Goal: Task Accomplishment & Management: Manage account settings

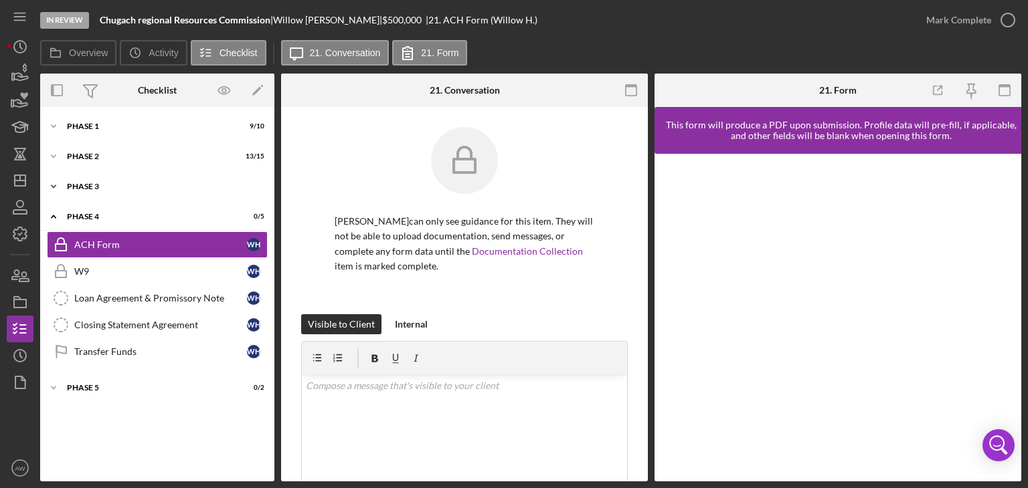
click at [96, 196] on div "Icon/Expander Phase 3 0 / 2" at bounding box center [157, 186] width 234 height 27
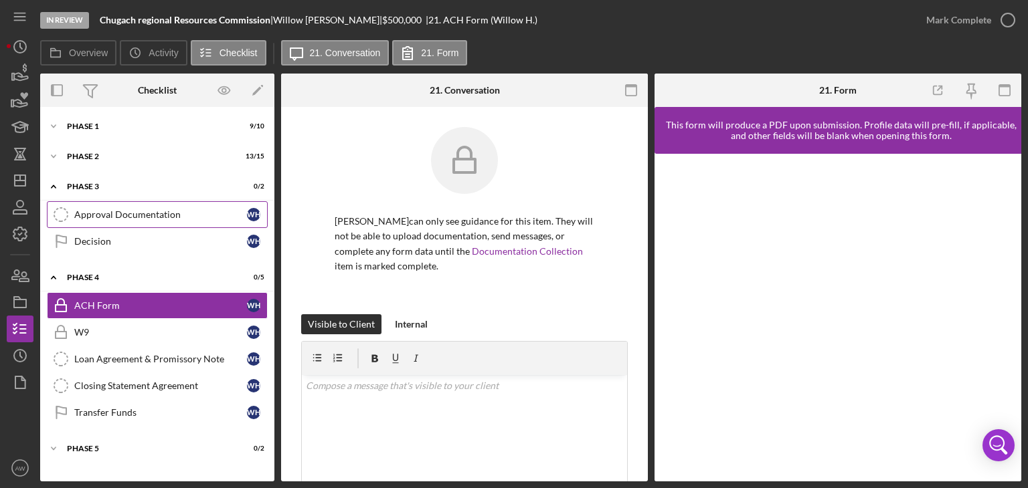
click at [120, 209] on div "Approval Documentation" at bounding box center [160, 214] width 173 height 11
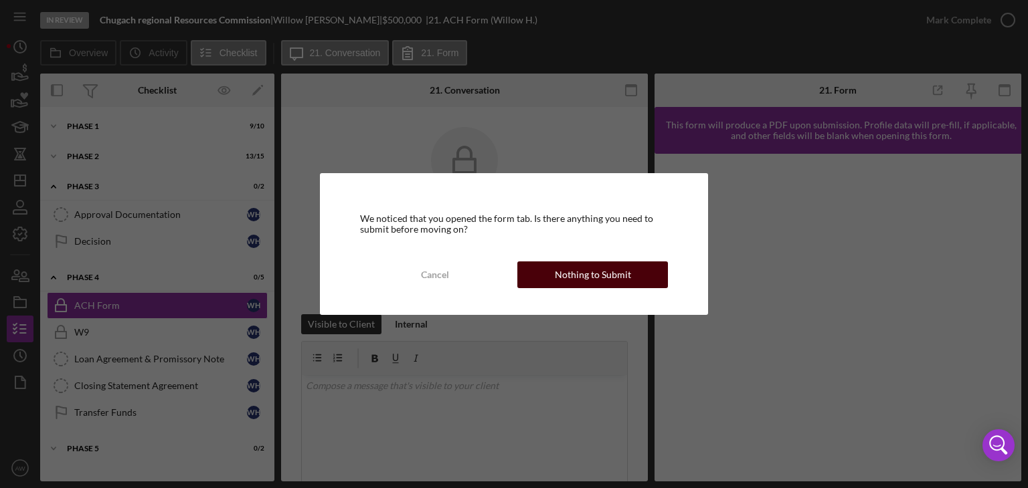
click at [628, 281] on div "Nothing to Submit" at bounding box center [593, 275] width 76 height 27
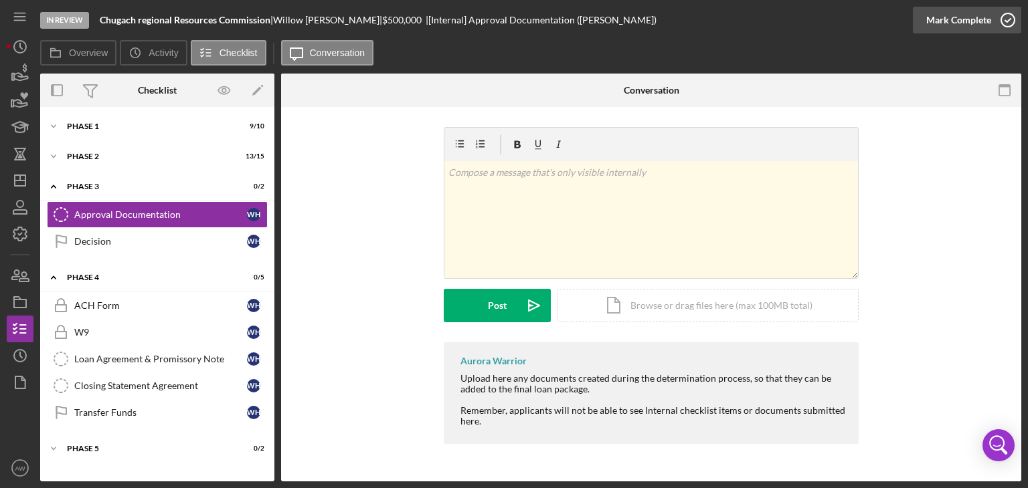
click at [977, 27] on div "Mark Complete" at bounding box center [958, 20] width 65 height 27
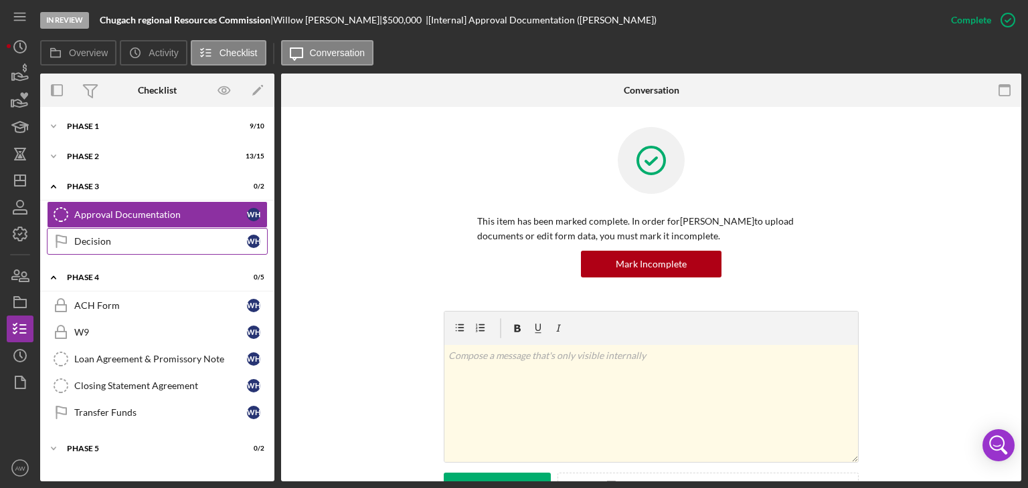
click at [185, 236] on div "Decision" at bounding box center [160, 241] width 173 height 11
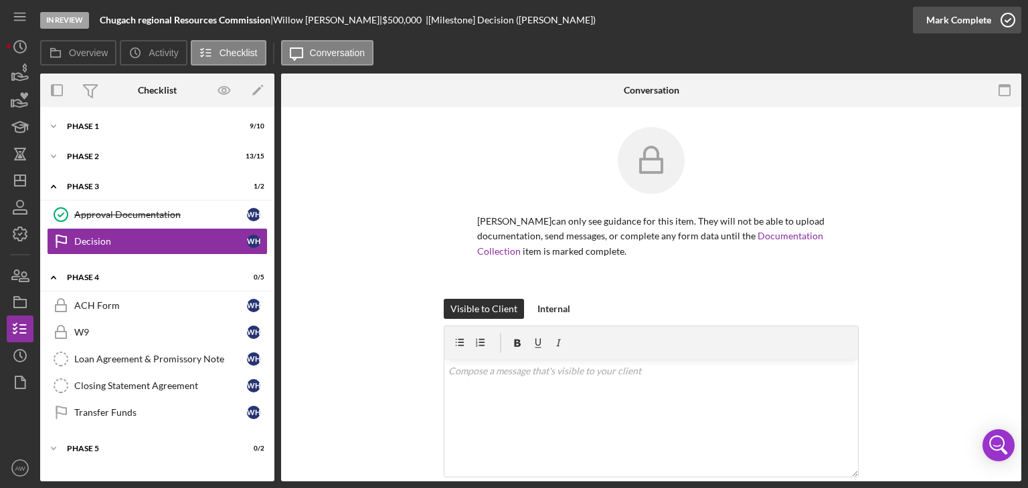
click at [996, 14] on icon "button" at bounding box center [1007, 19] width 33 height 33
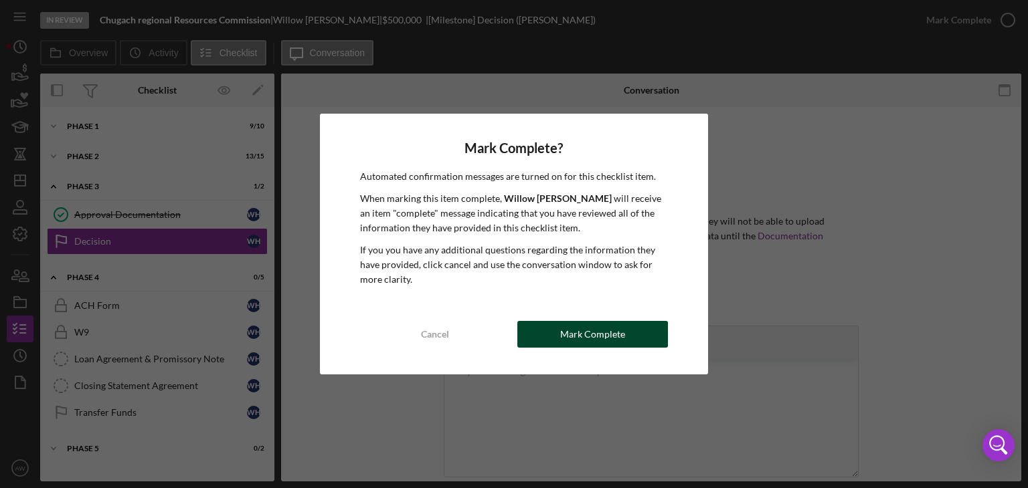
click at [618, 323] on div "Mark Complete" at bounding box center [592, 334] width 65 height 27
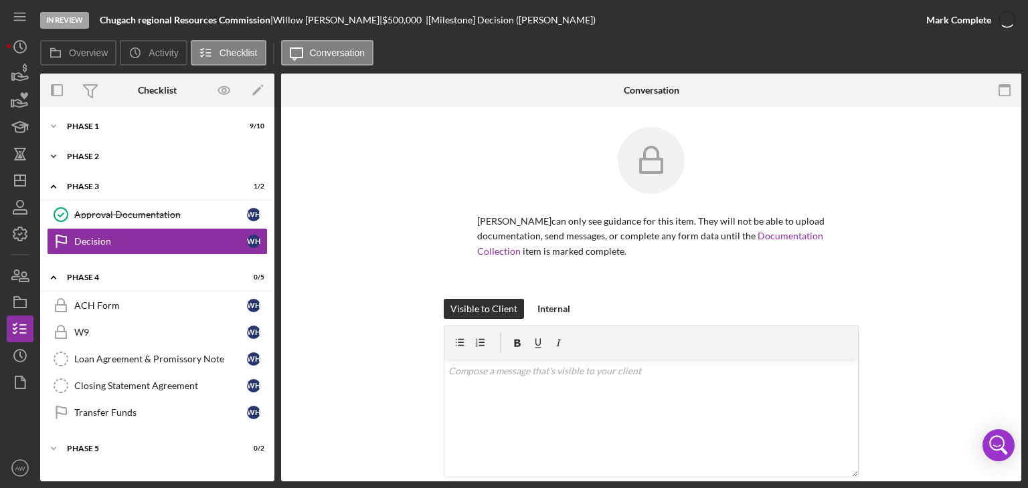
click at [112, 147] on div "Icon/Expander Phase 2 13 / 15" at bounding box center [157, 156] width 234 height 27
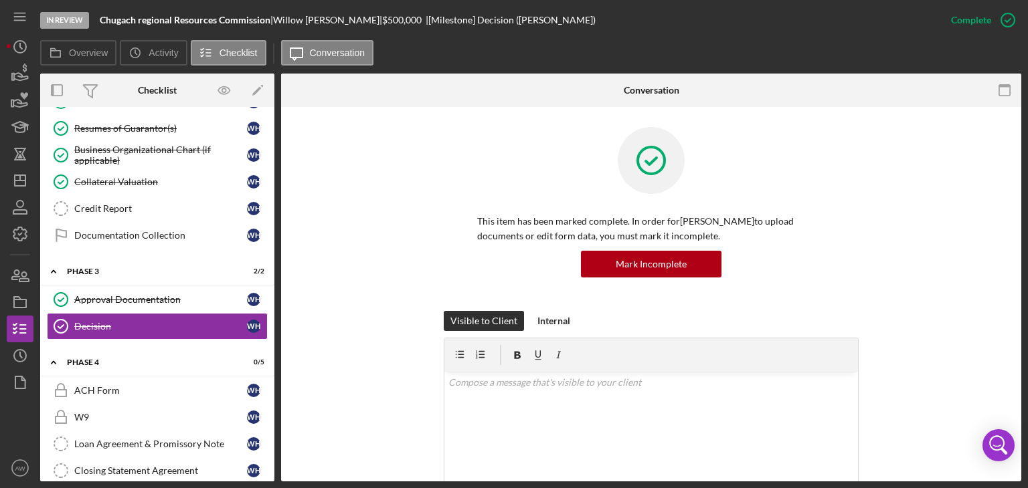
scroll to position [324, 0]
click at [132, 232] on div "Documentation Collection" at bounding box center [160, 235] width 173 height 11
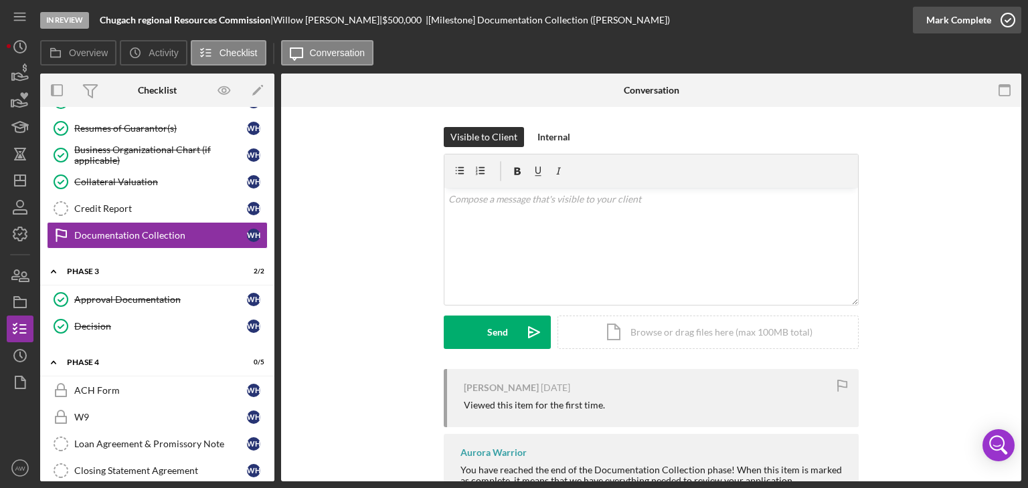
click at [1014, 26] on icon "button" at bounding box center [1007, 19] width 33 height 33
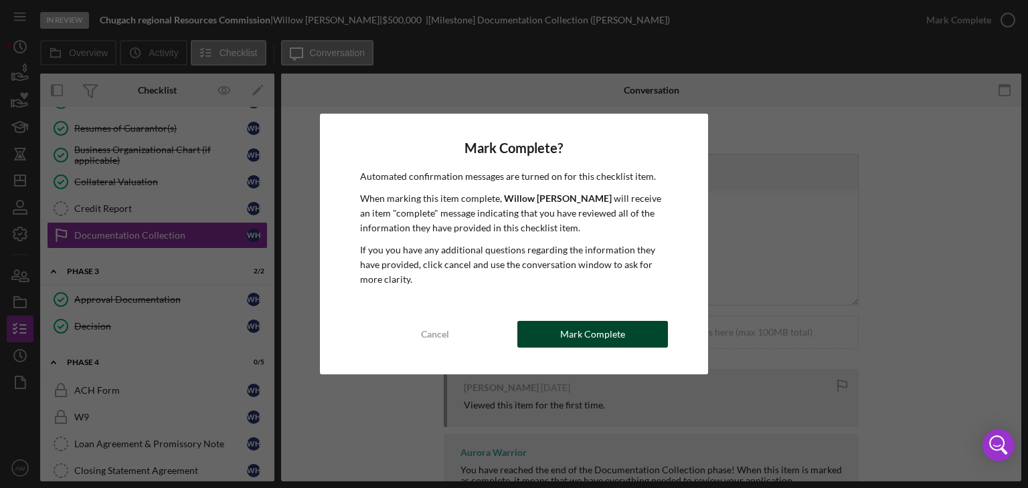
click at [642, 335] on button "Mark Complete" at bounding box center [592, 334] width 151 height 27
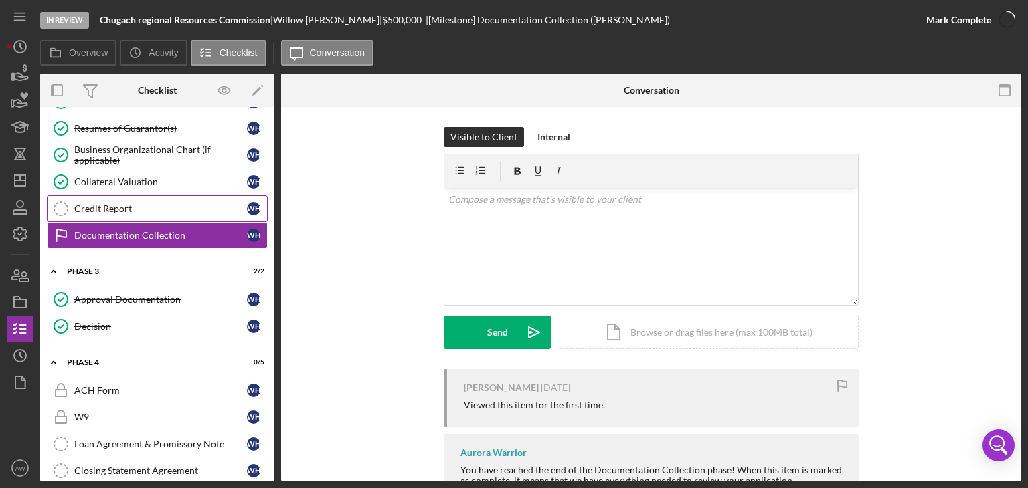
click at [119, 205] on div "Credit Report" at bounding box center [160, 208] width 173 height 11
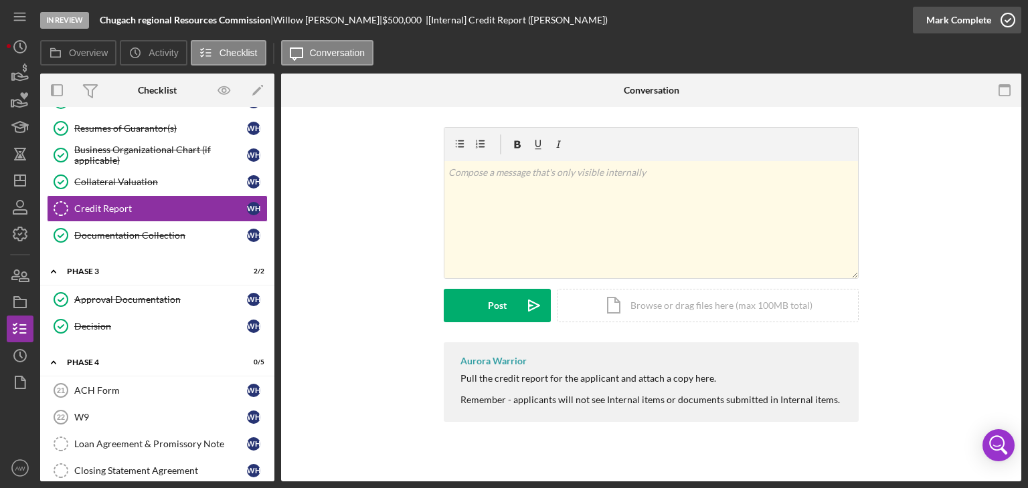
click at [1007, 18] on icon "button" at bounding box center [1007, 19] width 33 height 33
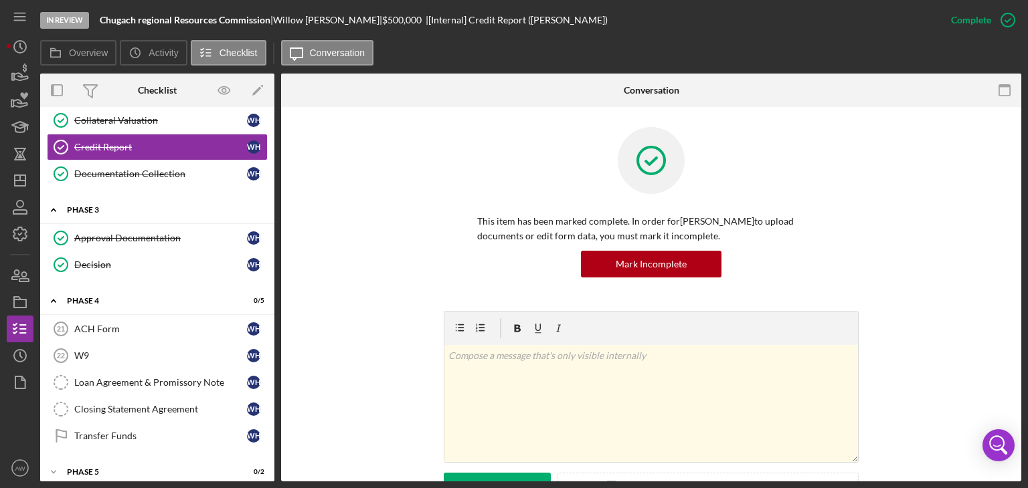
scroll to position [387, 0]
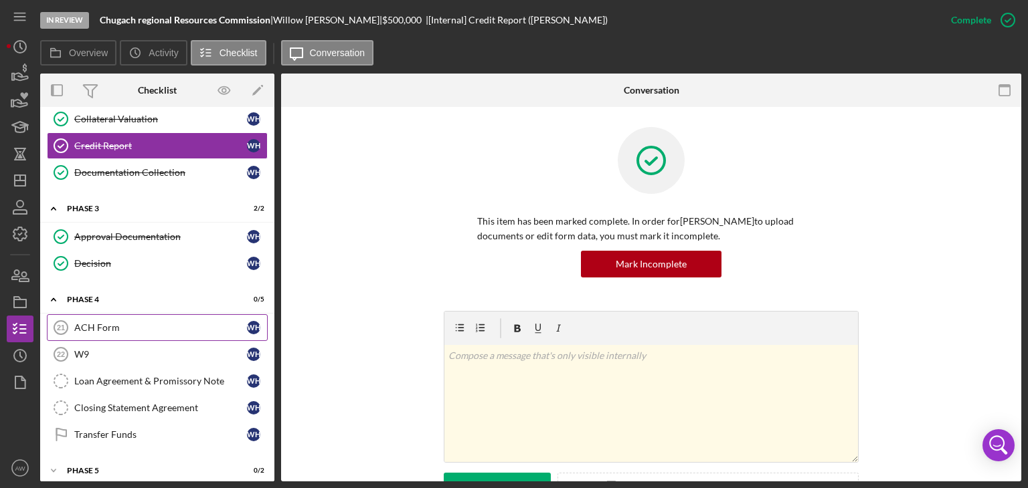
click at [118, 316] on link "ACH Form 21 ACH Form W H" at bounding box center [157, 327] width 221 height 27
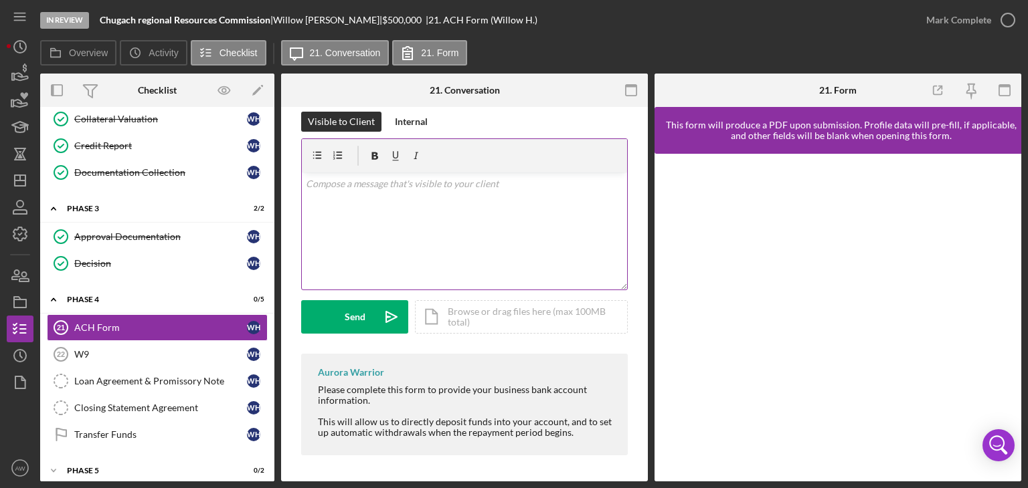
scroll to position [15, 0]
click at [376, 214] on div "v Color teal Color pink Remove color Add row above Add row below Add column bef…" at bounding box center [464, 231] width 325 height 117
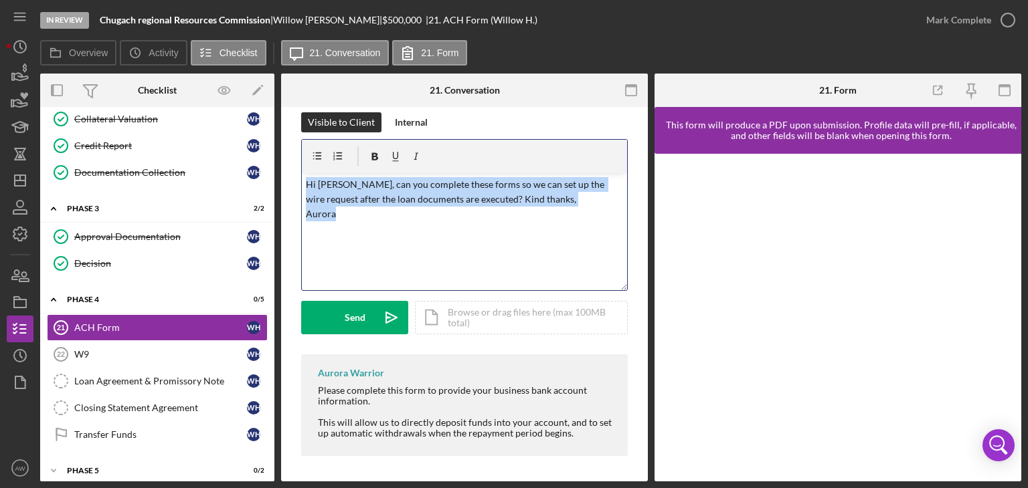
drag, startPoint x: 347, startPoint y: 221, endPoint x: 288, endPoint y: 179, distance: 71.9
click at [288, 179] on div "Visible to Client Internal v Color teal Color pink Remove color Add row above A…" at bounding box center [464, 287] width 367 height 391
copy p "Hi [PERSON_NAME], can you complete these forms so we can set up the wire reques…"
click at [344, 333] on button "Send Icon/icon-invite-send" at bounding box center [354, 317] width 107 height 33
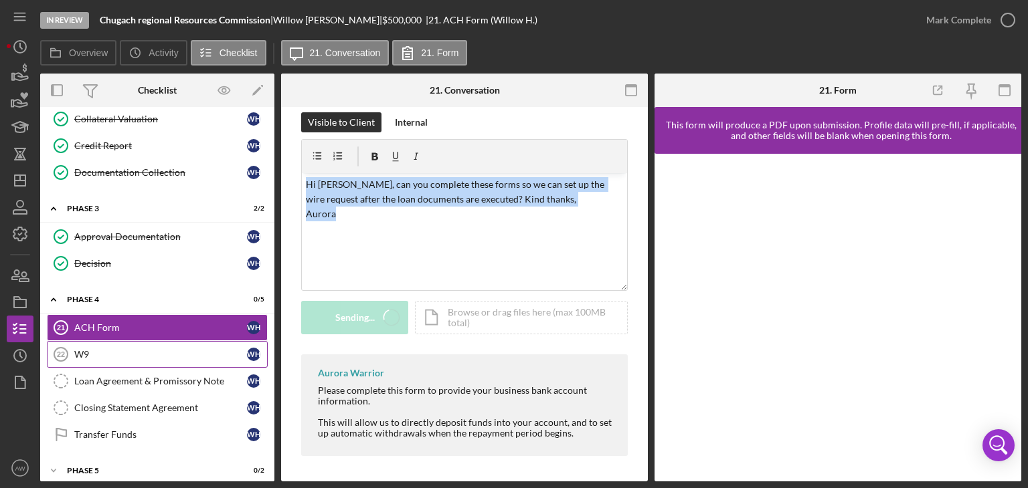
click at [155, 349] on div "W9" at bounding box center [160, 354] width 173 height 11
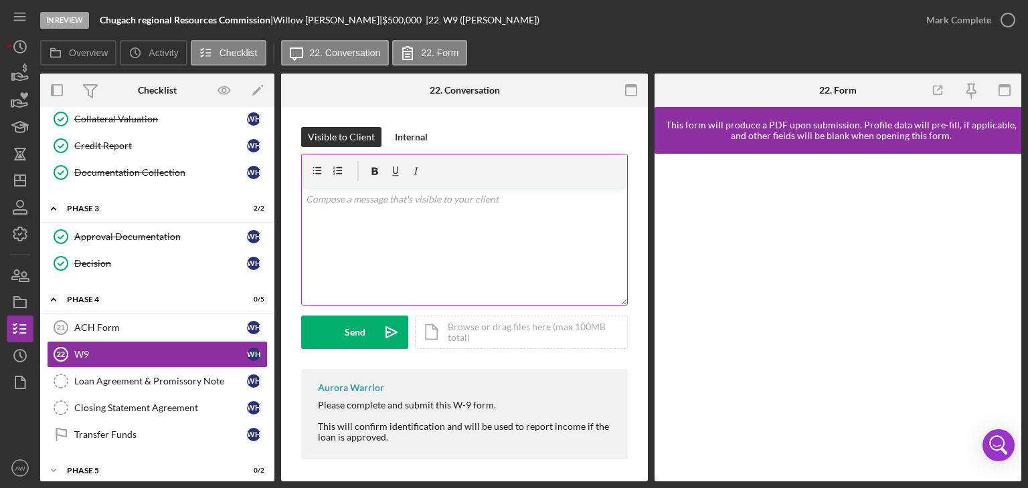
click at [431, 229] on div "v Color teal Color pink Remove color Add row above Add row below Add column bef…" at bounding box center [464, 246] width 325 height 117
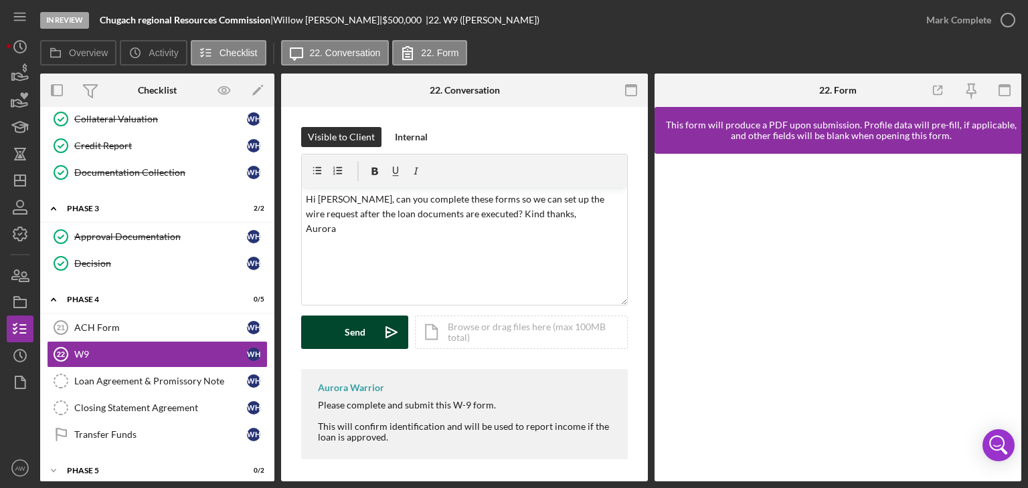
click at [361, 327] on div "Send" at bounding box center [355, 332] width 21 height 33
